Goal: Communication & Community: Answer question/provide support

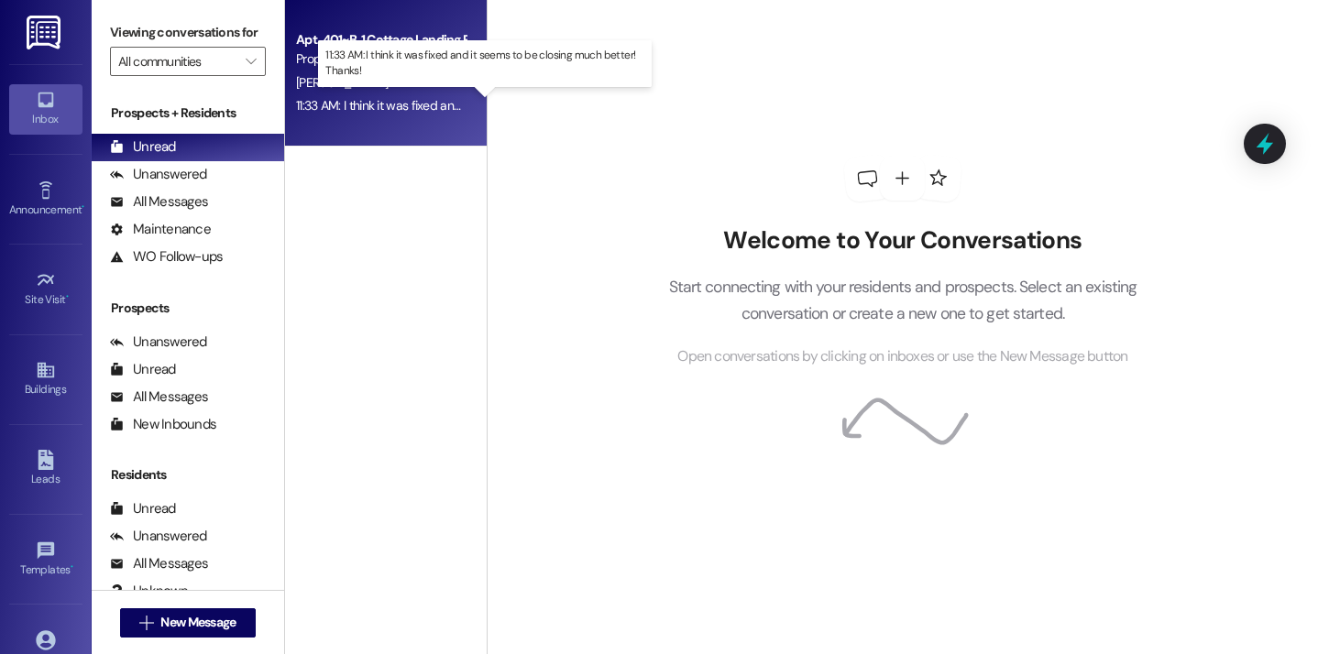
click at [391, 101] on div "11:33 AM: I think it was fixed and it seems to be closing much better! Thanks! …" at bounding box center [496, 105] width 400 height 16
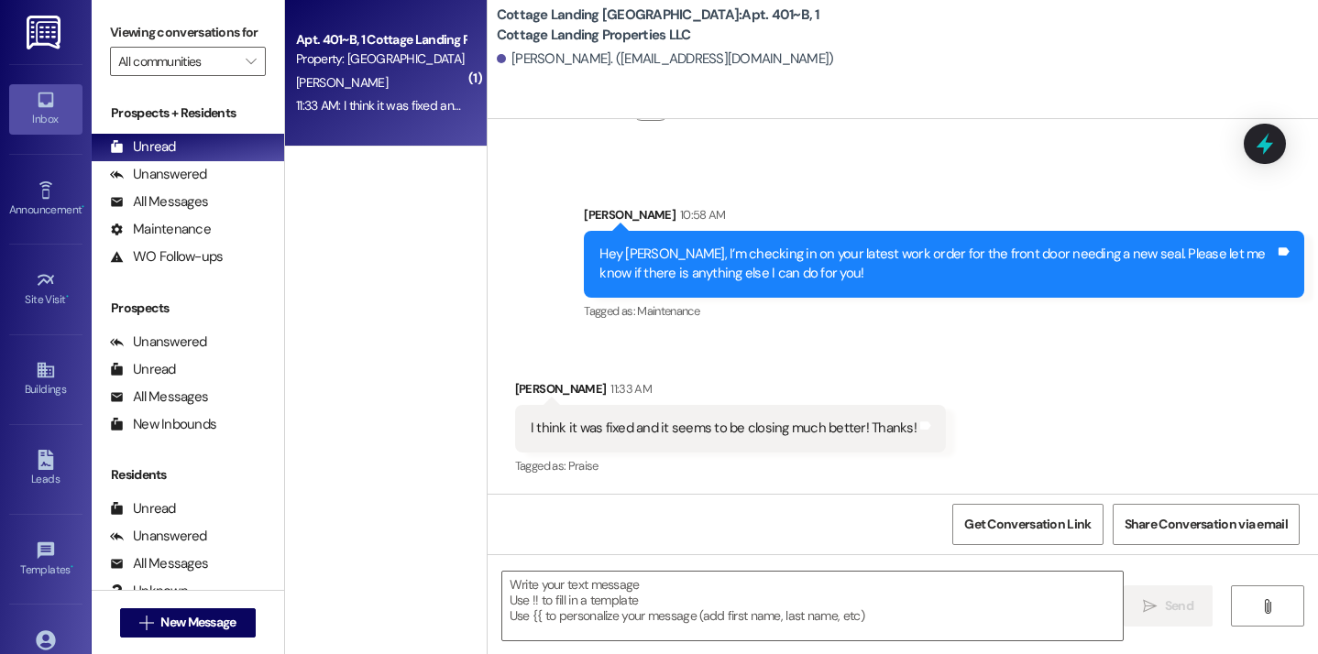
scroll to position [6176, 0]
click at [604, 618] on textarea at bounding box center [812, 606] width 621 height 69
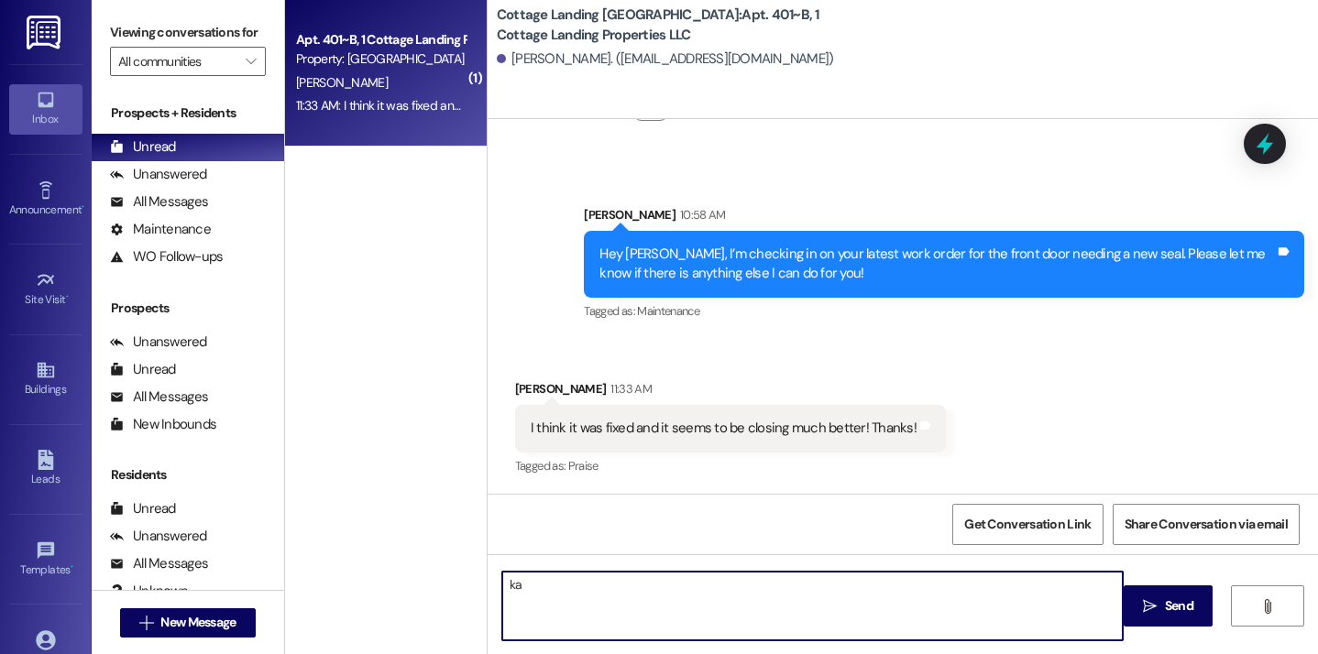
type textarea "k"
click at [577, 599] on textarea "Okay awesome! No problem at all!" at bounding box center [812, 606] width 621 height 69
click at [701, 606] on textarea "Okay awesome! No problem at all!" at bounding box center [812, 606] width 621 height 69
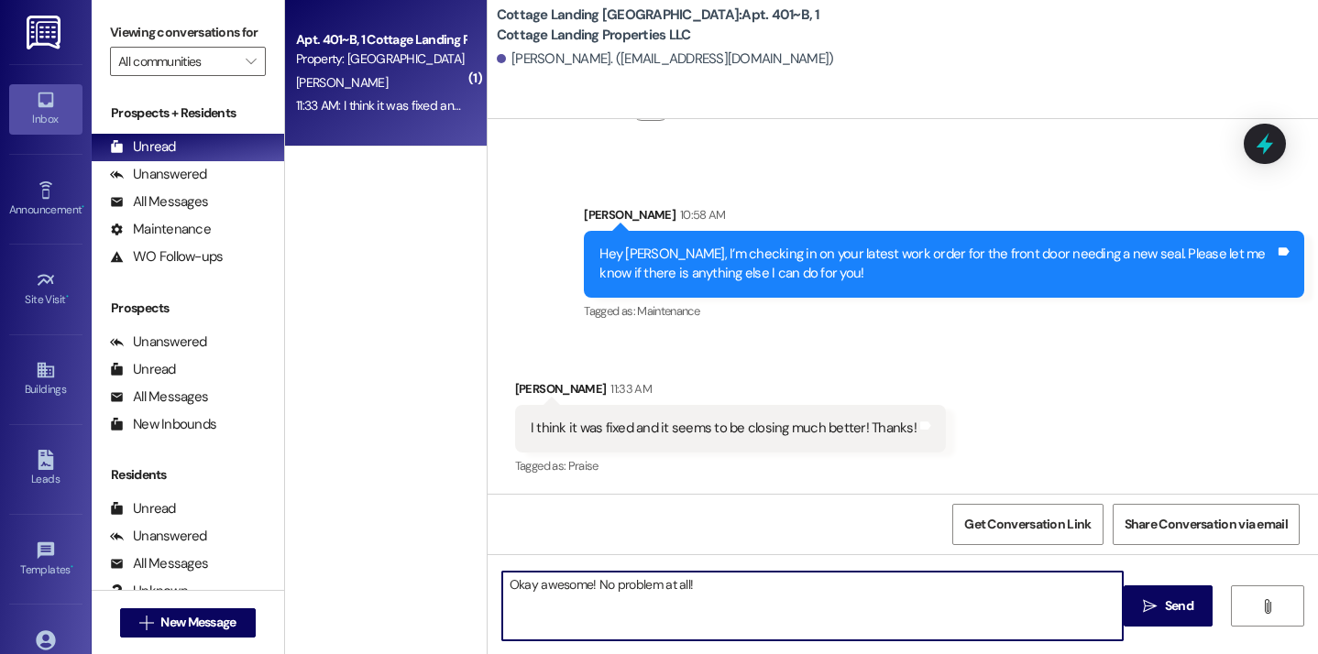
type textarea "Okay awesome! No problem at all!"
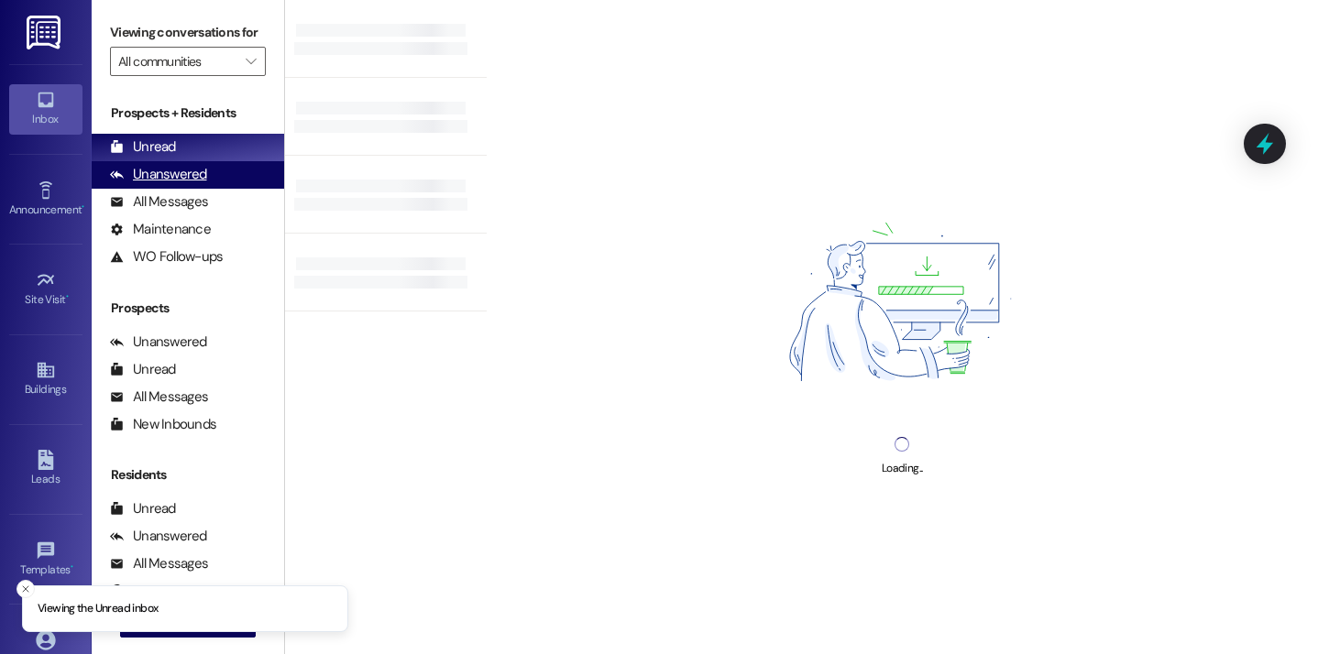
click at [206, 189] on div "Unanswered (0)" at bounding box center [188, 174] width 192 height 27
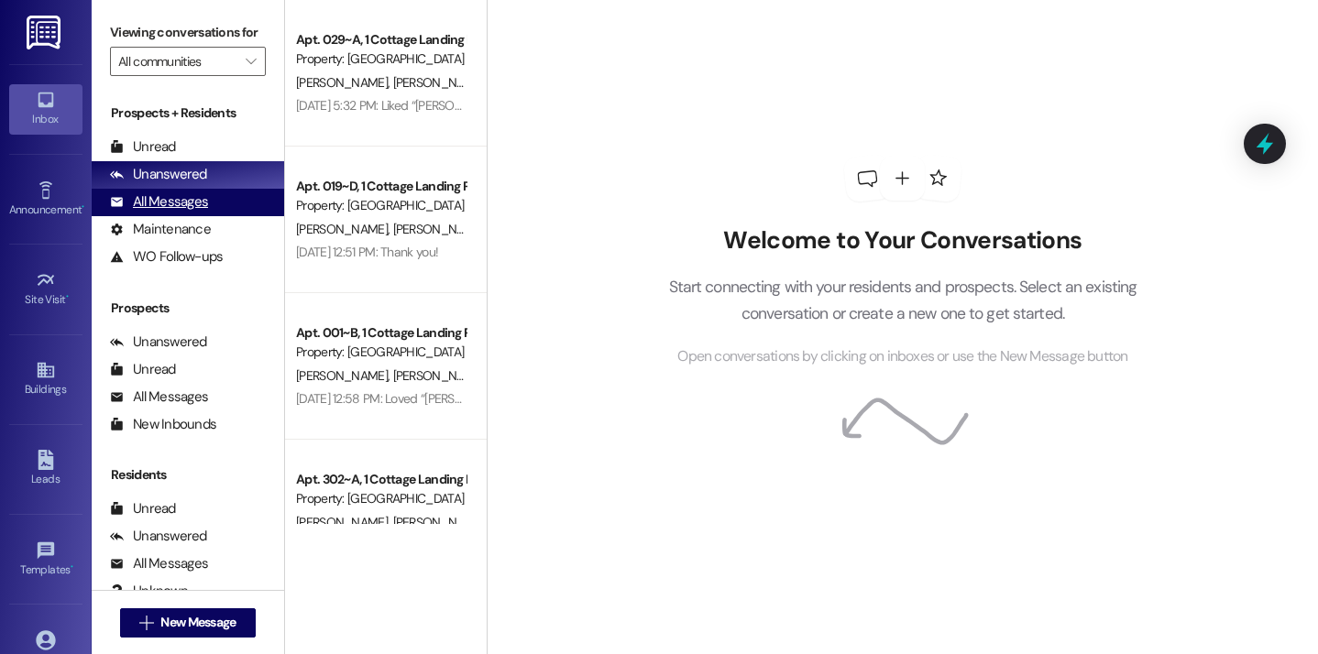
click at [226, 216] on div "All Messages (undefined)" at bounding box center [188, 202] width 192 height 27
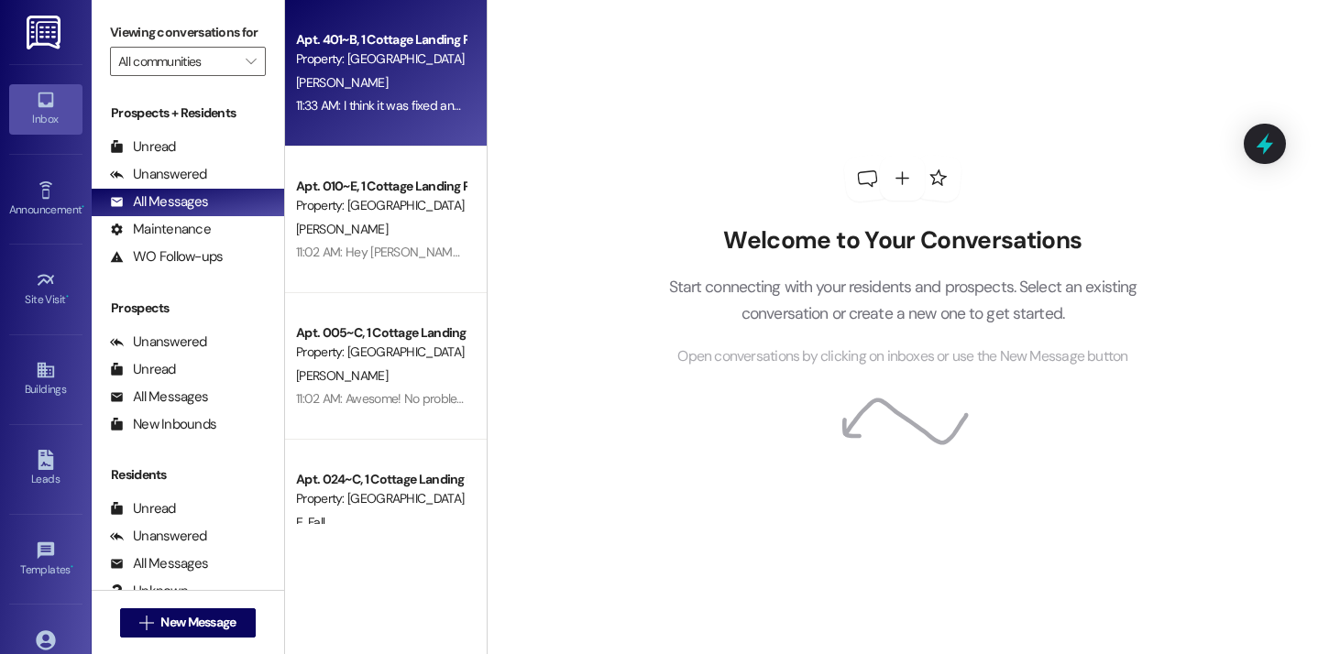
click at [377, 108] on div "11:33 AM: I think it was fixed and it seems to be closing much better! Thanks! …" at bounding box center [496, 105] width 400 height 16
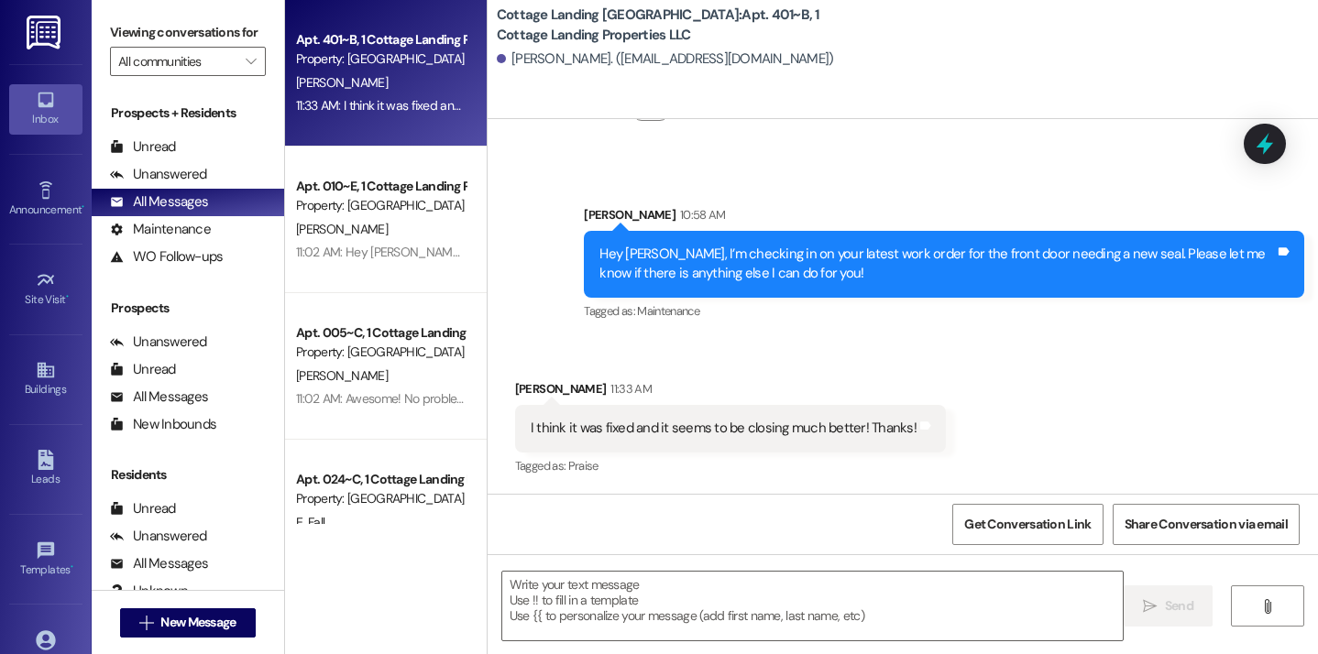
scroll to position [6176, 0]
click at [568, 617] on textarea at bounding box center [812, 606] width 621 height 69
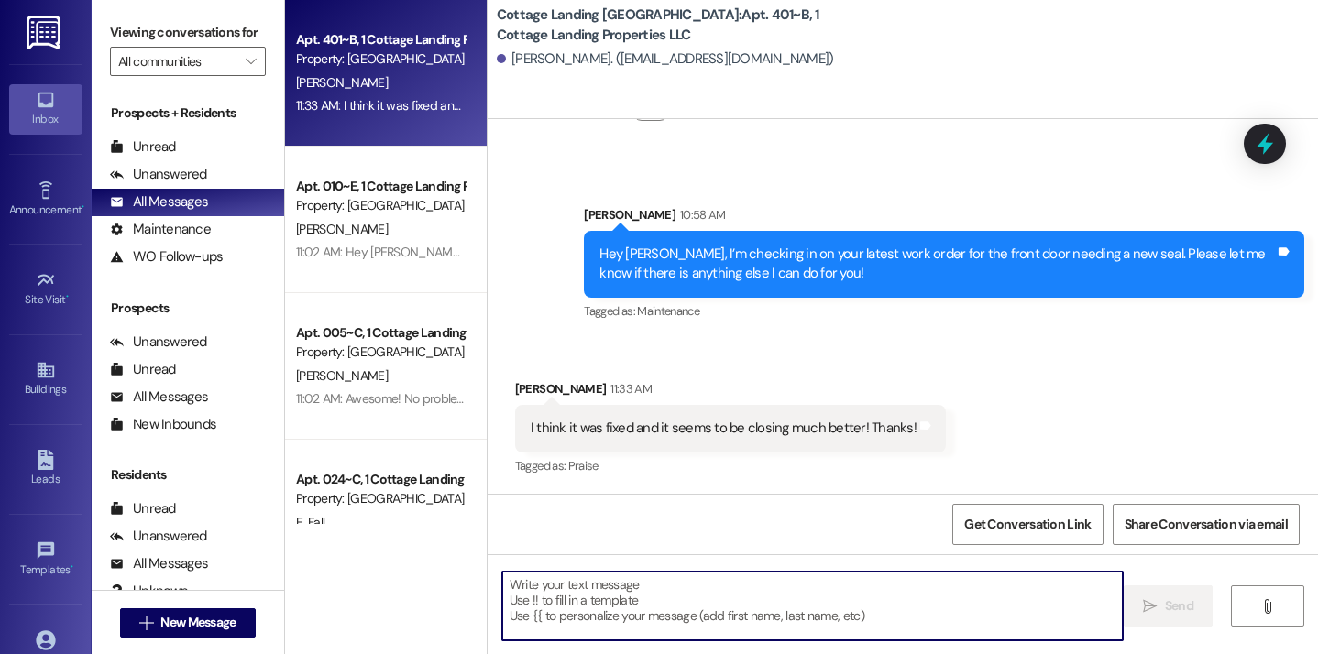
paste textarea "Okay awesome! No problem at all!"
type textarea "Okay awesome! No problem at all!"
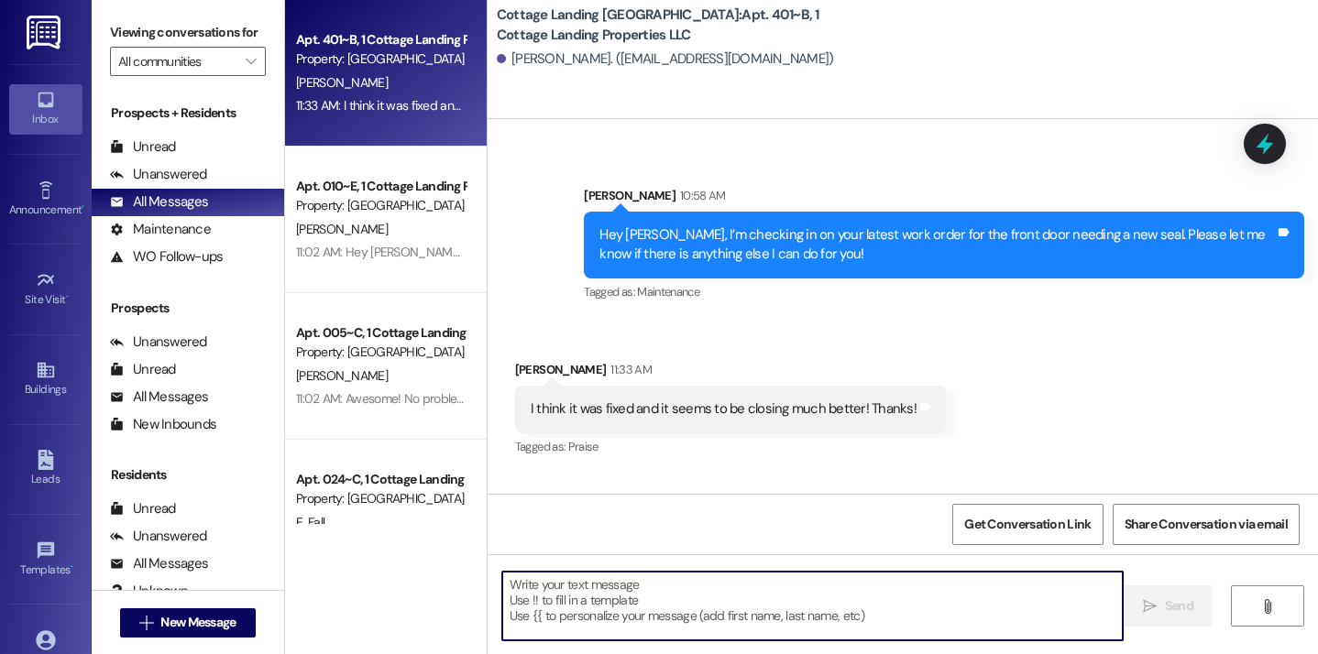
scroll to position [6304, 0]
